Goal: Task Accomplishment & Management: Manage account settings

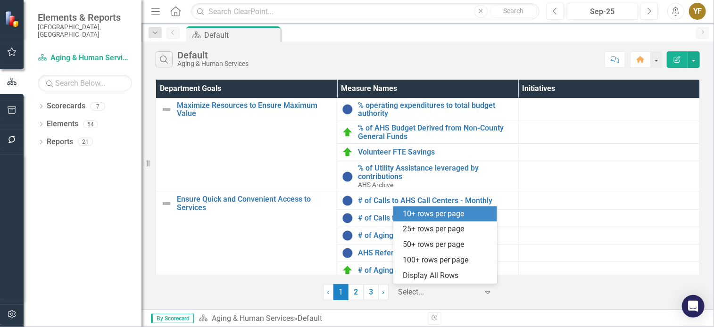
click at [434, 292] on div at bounding box center [438, 292] width 80 height 13
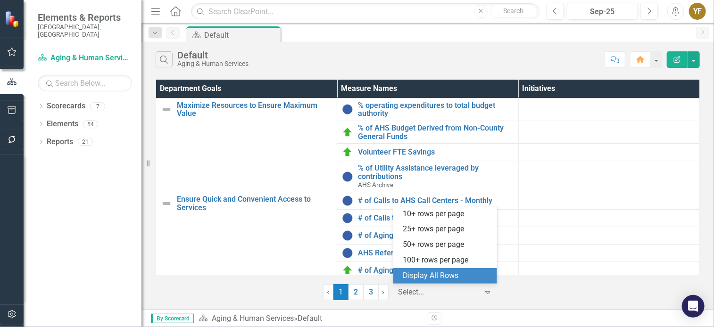
click at [434, 273] on div "Display All Rows" at bounding box center [447, 276] width 89 height 11
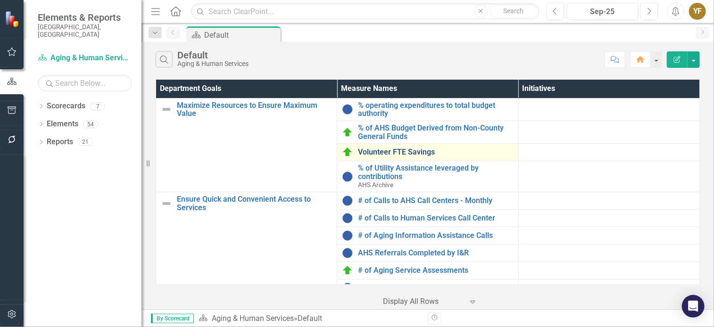
click at [394, 152] on link "Volunteer FTE Savings" at bounding box center [435, 152] width 155 height 8
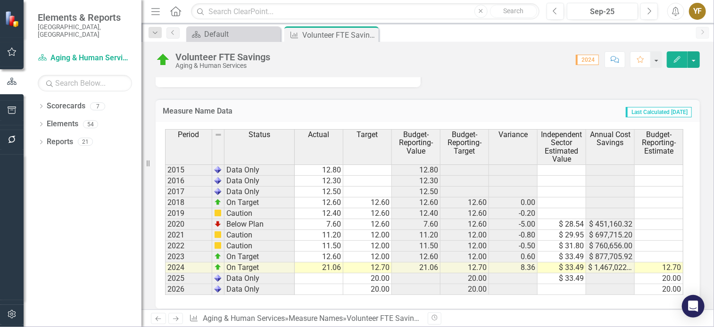
scroll to position [660, 0]
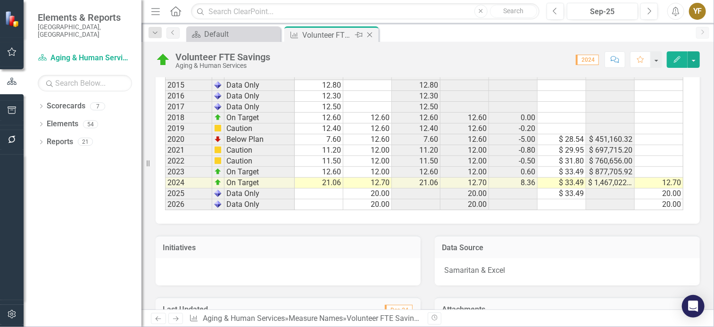
click at [371, 35] on icon "Close" at bounding box center [369, 35] width 9 height 8
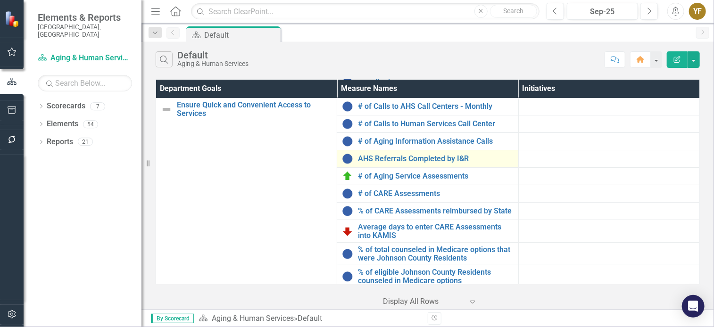
scroll to position [47, 0]
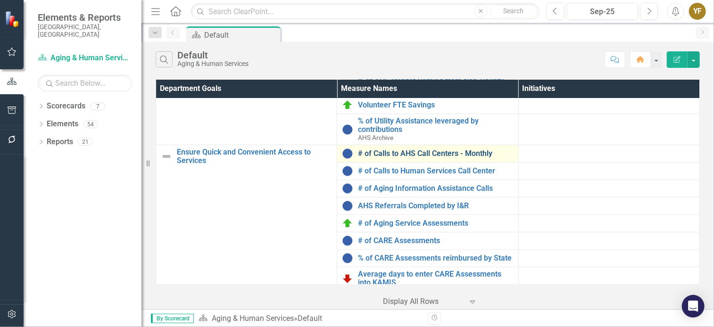
click at [432, 152] on link "# of Calls to AHS Call Centers - Monthly" at bounding box center [435, 153] width 155 height 8
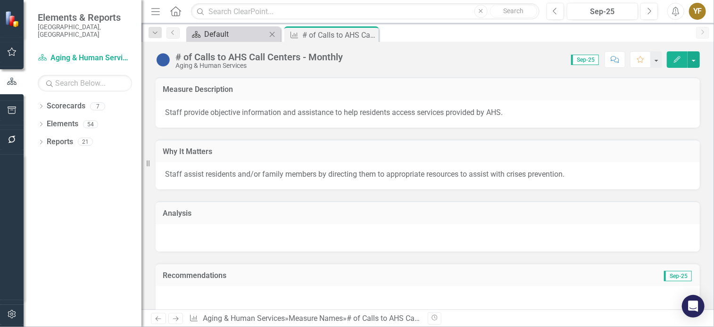
click at [242, 35] on div "Default" at bounding box center [235, 34] width 62 height 12
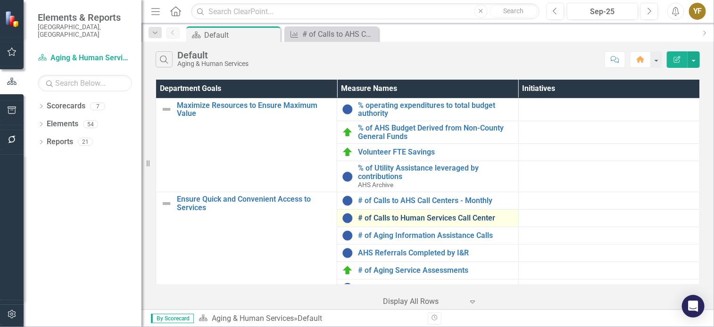
click at [426, 219] on link "# of Calls to Human Services Call Center" at bounding box center [435, 218] width 155 height 8
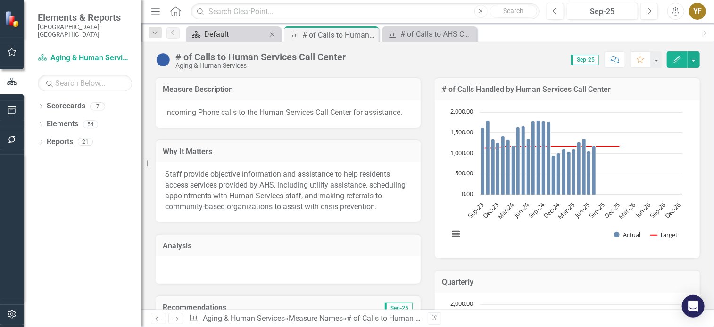
click at [222, 31] on div "Default" at bounding box center [235, 34] width 62 height 12
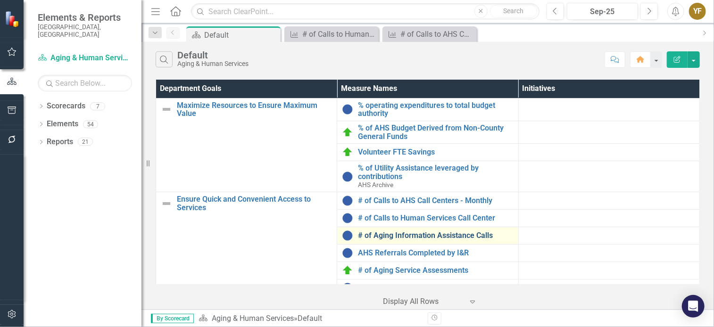
click at [403, 231] on link "# of Aging Information Assistance Calls" at bounding box center [435, 235] width 155 height 8
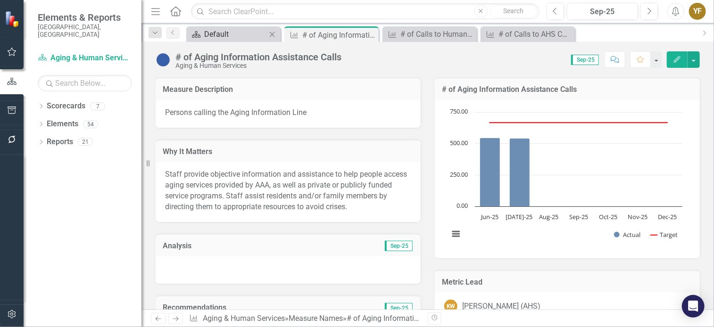
click at [211, 36] on div "Default" at bounding box center [235, 34] width 62 height 12
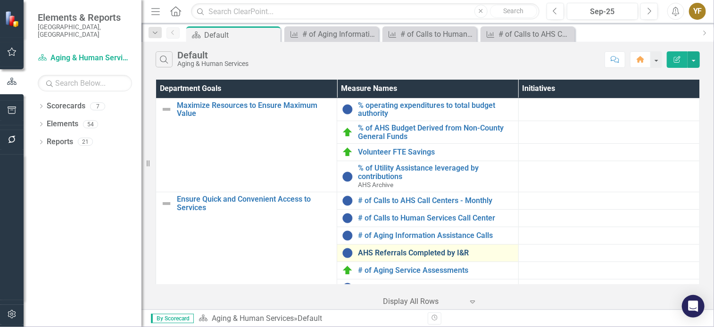
scroll to position [47, 0]
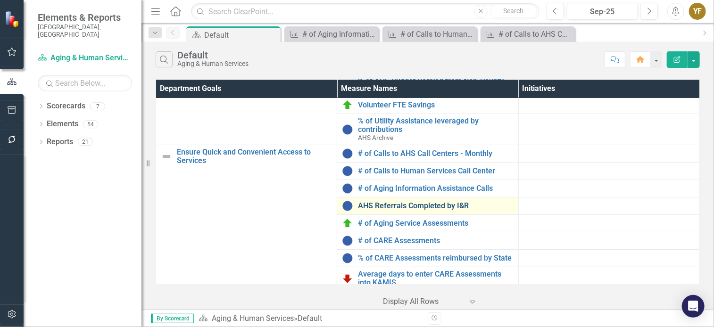
click at [399, 205] on link "AHS Referrals Completed by I&R" at bounding box center [435, 206] width 155 height 8
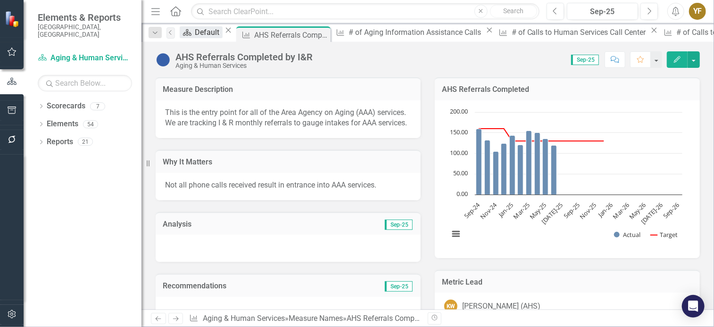
click at [209, 28] on div "Default" at bounding box center [208, 32] width 27 height 12
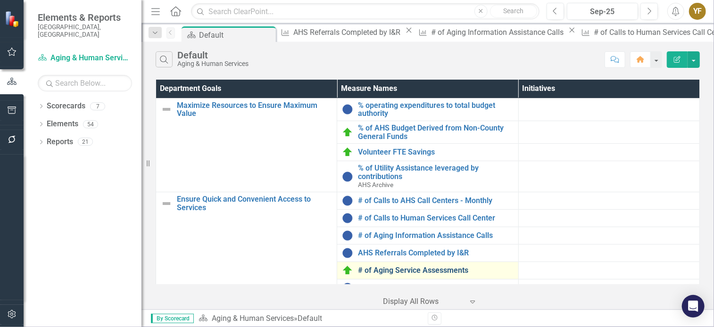
scroll to position [47, 0]
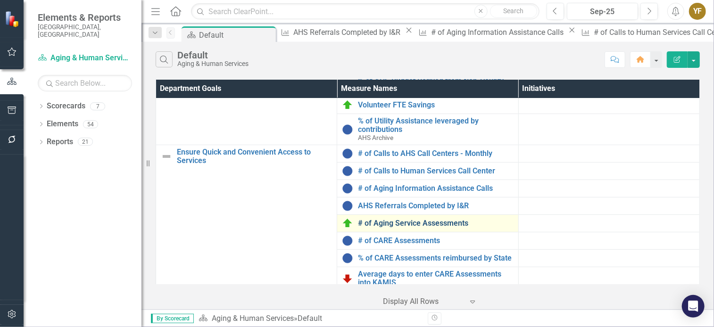
click at [387, 224] on link "# of Aging Service Assessments" at bounding box center [435, 223] width 155 height 8
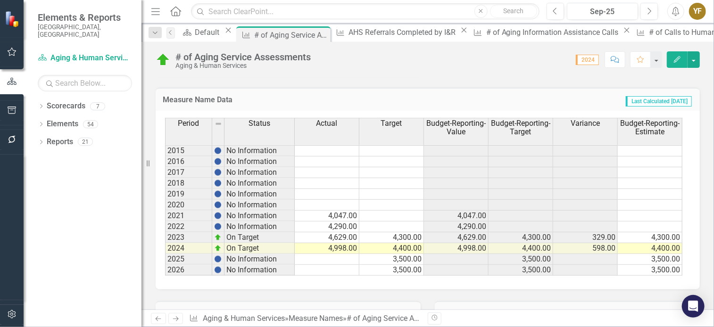
scroll to position [660, 0]
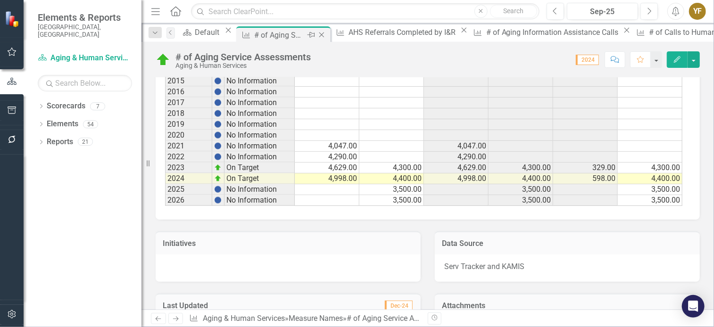
click at [326, 34] on icon "Close" at bounding box center [321, 35] width 9 height 8
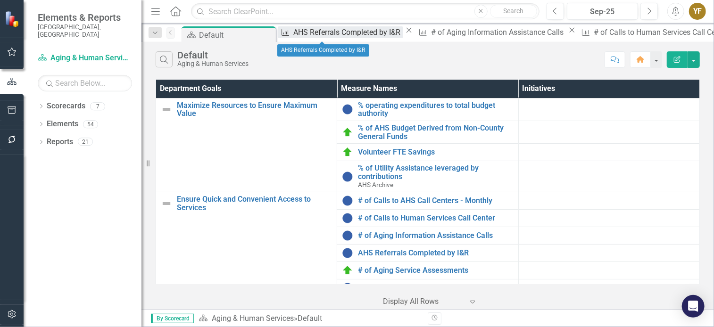
click at [331, 36] on div "AHS Referrals Completed by I&R" at bounding box center [348, 32] width 110 height 12
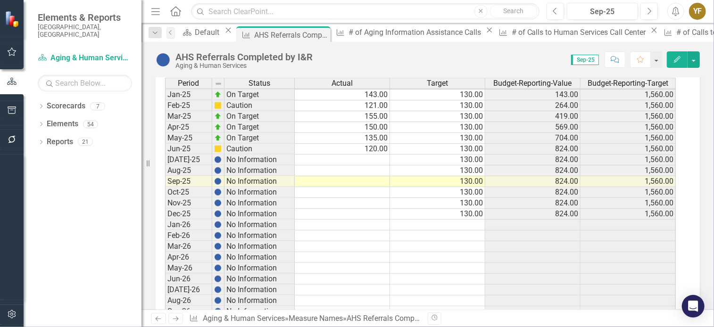
scroll to position [1254, 0]
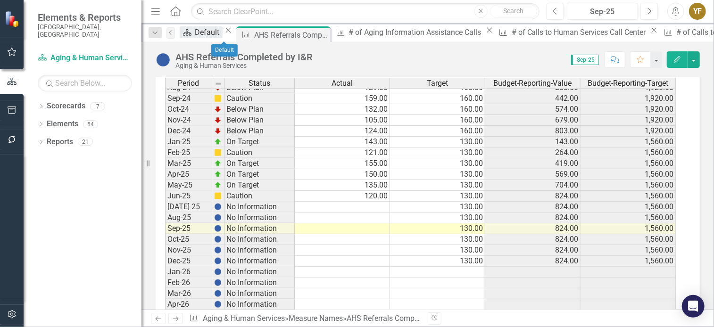
click at [222, 36] on div "Default" at bounding box center [208, 32] width 27 height 12
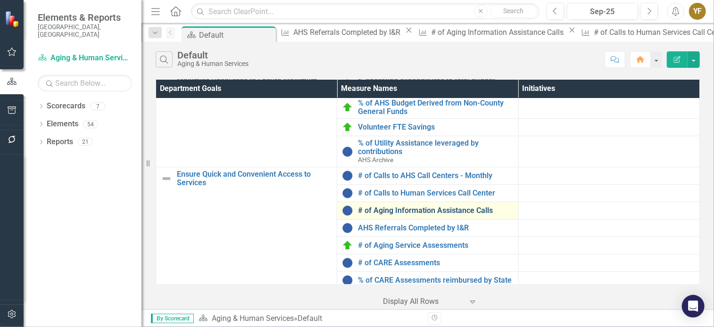
scroll to position [47, 0]
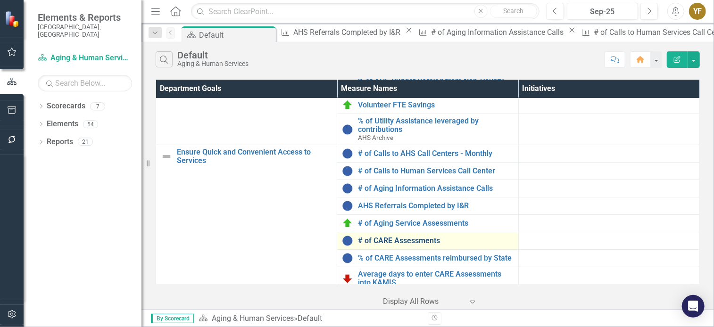
click at [407, 239] on link "# of CARE Assessments" at bounding box center [435, 241] width 155 height 8
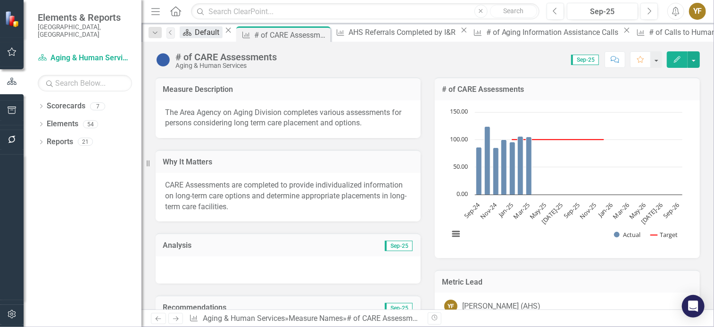
click at [209, 36] on div "Default" at bounding box center [208, 32] width 27 height 12
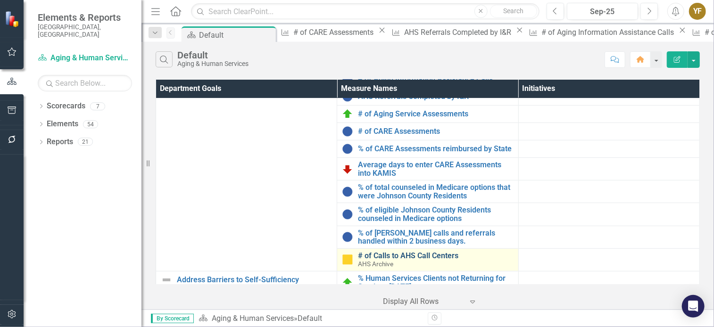
scroll to position [141, 0]
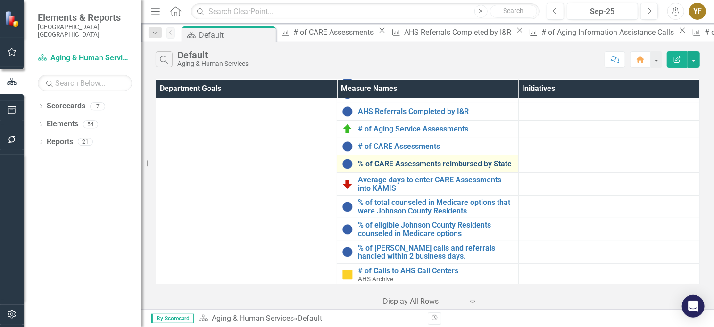
click at [386, 161] on link "% of CARE Assessments reimbursed by State" at bounding box center [435, 164] width 155 height 8
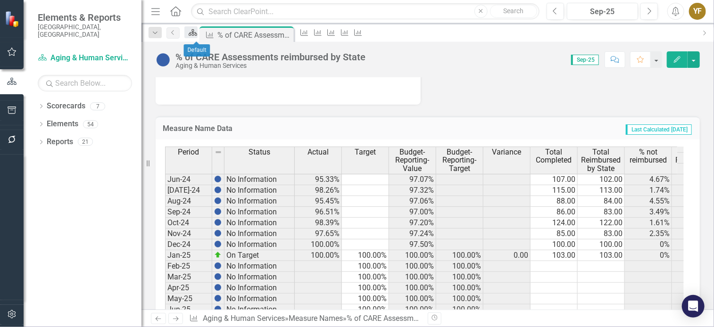
click at [194, 34] on icon at bounding box center [193, 32] width 8 height 7
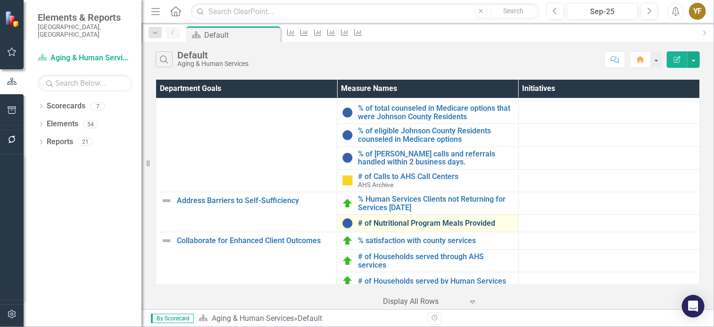
click at [432, 224] on link "# of Nutritional Program Meals Provided" at bounding box center [435, 223] width 155 height 8
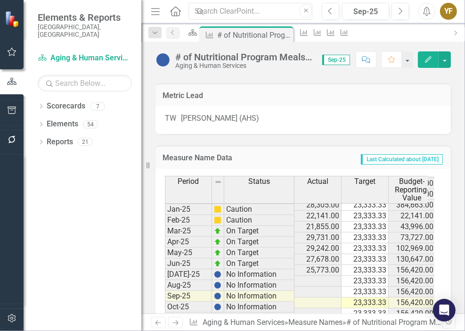
click at [156, 8] on icon "Menu" at bounding box center [155, 11] width 12 height 10
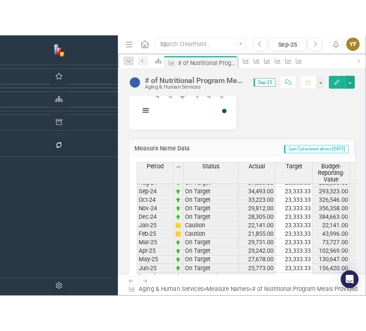
scroll to position [943, 0]
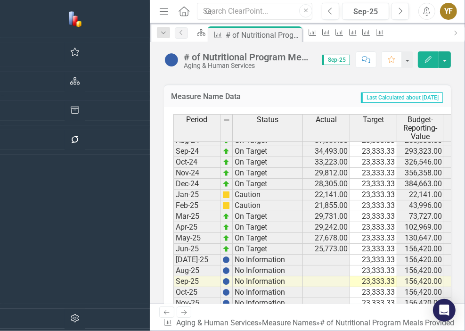
click at [396, 235] on tbody "Dec-23 On Target 27,170.00 23,125.00 308,680.00 277,500.00 6,283.00 1,144.00 1,…" at bounding box center [450, 249] width 554 height 402
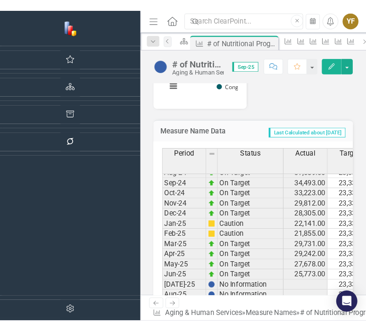
scroll to position [1755, 0]
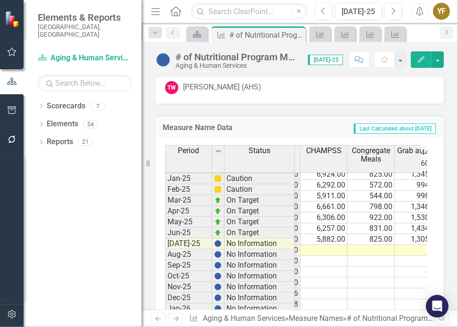
click at [333, 251] on tbody "Jun-23 On Target 25,616.00 23,125.00 146,293.00 277,500.00 4,790.00 866.00 1,32…" at bounding box center [259, 207] width 554 height 467
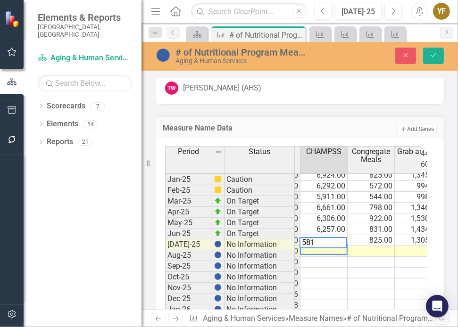
type textarea "5813"
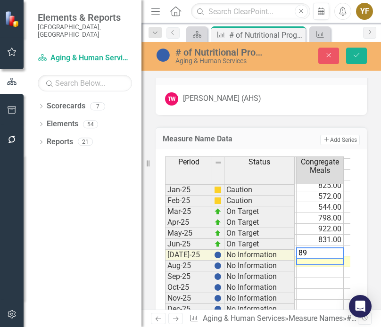
type textarea "897"
type textarea "1396"
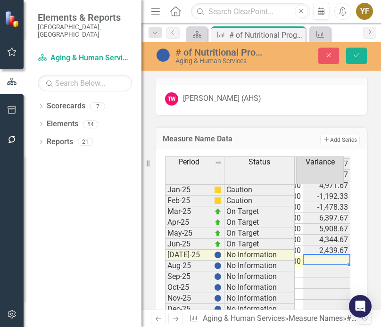
type textarea "20294"
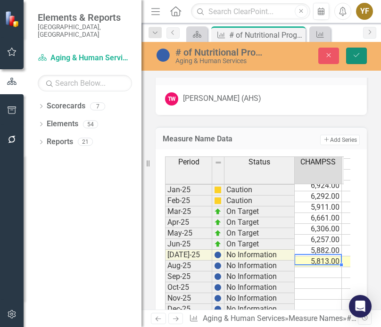
click at [354, 60] on button "Save" at bounding box center [356, 56] width 21 height 16
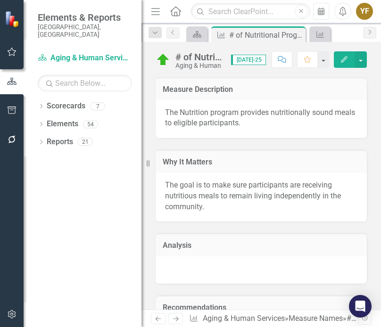
click at [320, 14] on icon "button" at bounding box center [321, 12] width 7 height 8
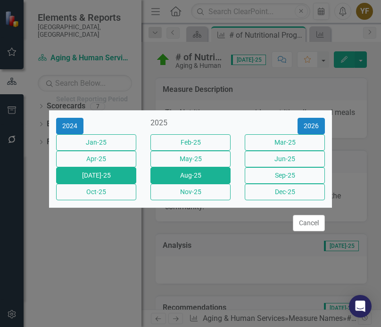
click at [177, 181] on button "Aug-25" at bounding box center [190, 175] width 80 height 16
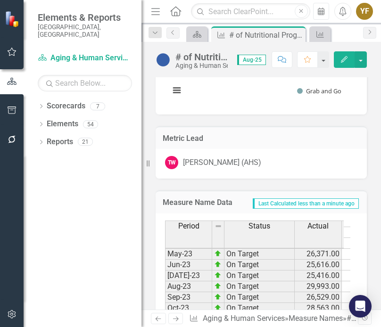
scroll to position [1273, 0]
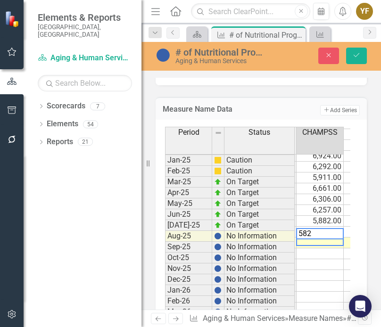
type textarea "5821"
type textarea "886"
type textarea "1255"
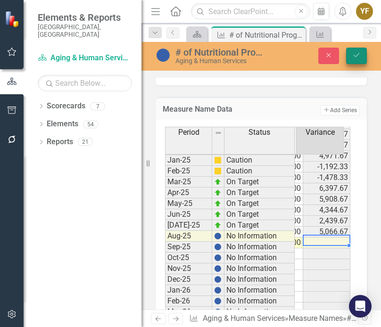
type textarea "19061"
click at [357, 53] on icon "Save" at bounding box center [356, 55] width 8 height 7
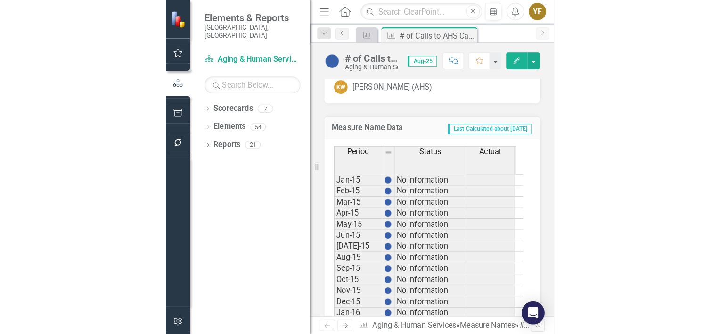
scroll to position [801, 0]
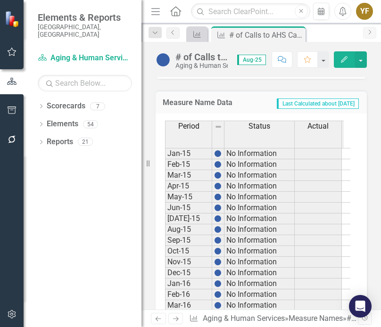
click at [370, 33] on icon "Next" at bounding box center [370, 32] width 8 height 6
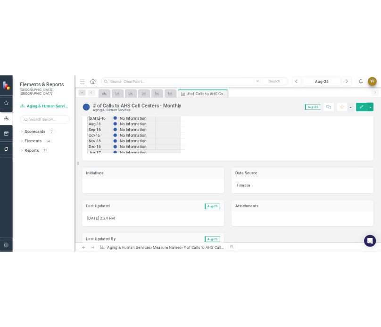
scroll to position [534, 0]
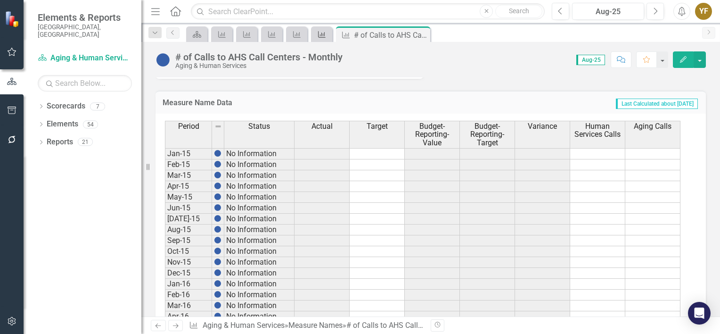
click at [322, 36] on icon "Measure Name" at bounding box center [321, 35] width 9 height 8
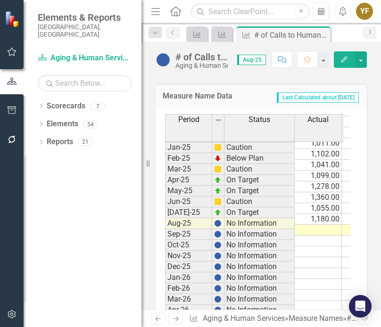
scroll to position [1037, 0]
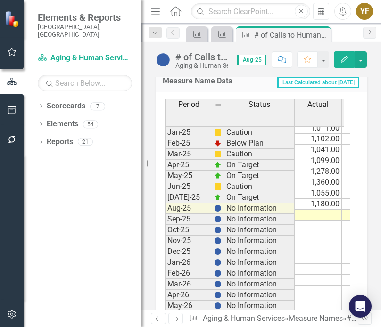
click at [324, 13] on icon "Calendar" at bounding box center [320, 12] width 9 height 8
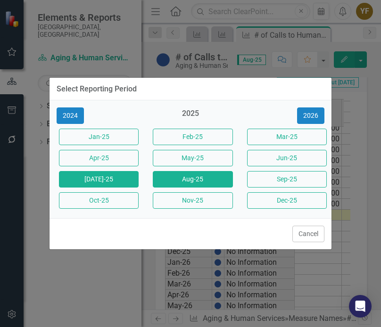
click at [107, 177] on button "[DATE]-25" at bounding box center [99, 179] width 80 height 16
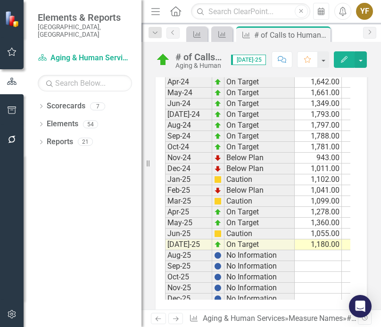
click at [322, 10] on icon "Calendar" at bounding box center [320, 12] width 9 height 8
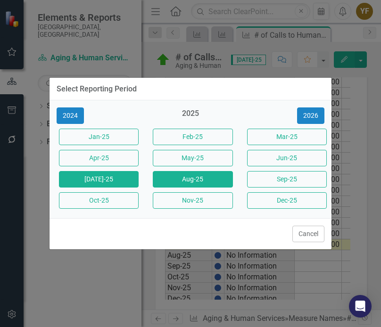
click at [180, 182] on button "Aug-25" at bounding box center [193, 179] width 80 height 16
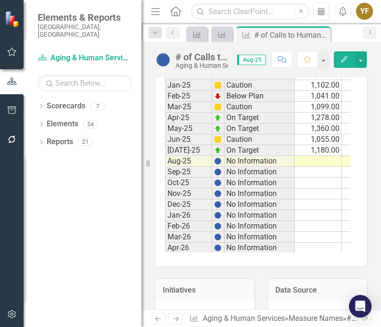
click at [315, 165] on tbody "Oct-23 On Target 1,803.00 1,125.00 17,819.00 13,500.00 678.00 Nov-23 On Target …" at bounding box center [347, 128] width 365 height 423
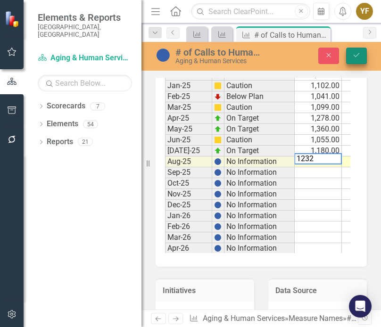
type textarea "1232"
click at [362, 56] on button "Save" at bounding box center [356, 56] width 21 height 16
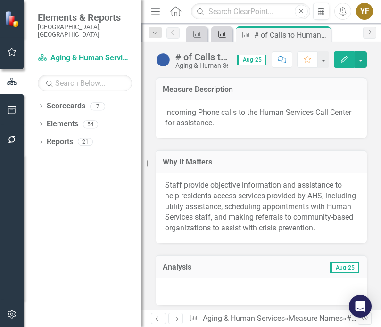
click at [223, 35] on icon "Measure Name" at bounding box center [221, 35] width 9 height 8
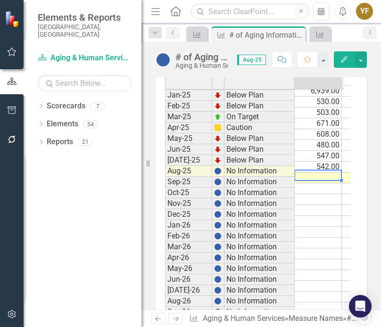
click at [316, 169] on tbody "Dec-23 On Target 14,333.00 14,300.00 14,333.00 171,600.00 33.00 Jan-24 No Infor…" at bounding box center [347, 156] width 365 height 402
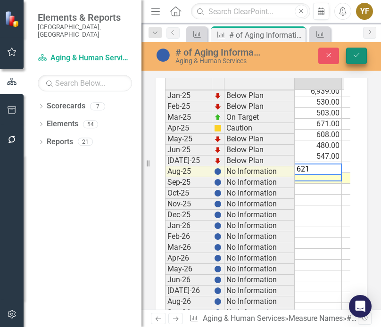
type textarea "621"
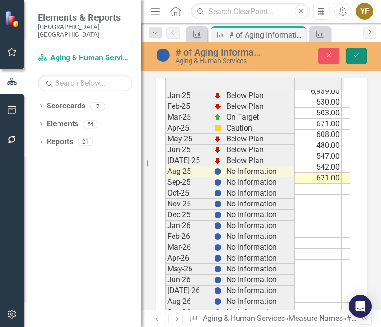
click at [354, 58] on icon "Save" at bounding box center [356, 55] width 8 height 7
